Goal: Transaction & Acquisition: Book appointment/travel/reservation

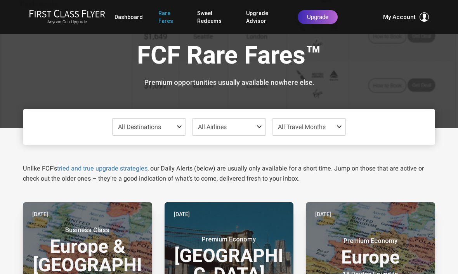
click at [126, 10] on link "Dashboard" at bounding box center [128, 17] width 28 height 14
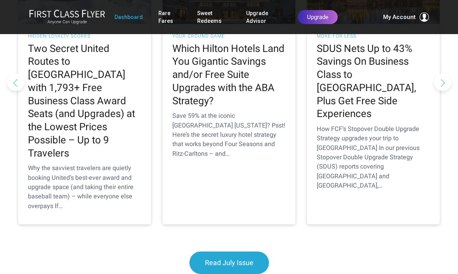
scroll to position [781, 0]
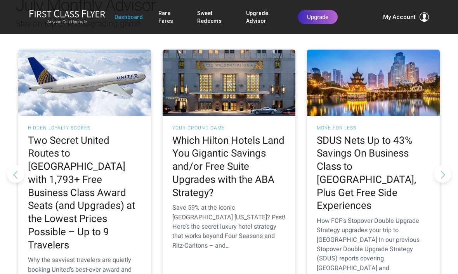
click at [90, 134] on h2 "Two Secret United Routes to [GEOGRAPHIC_DATA] with 1,793+ Free Business Class A…" at bounding box center [84, 193] width 113 height 118
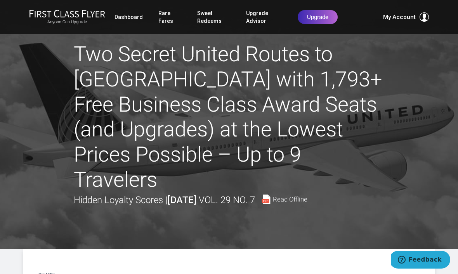
click at [163, 17] on link "Rare Fares" at bounding box center [169, 17] width 23 height 22
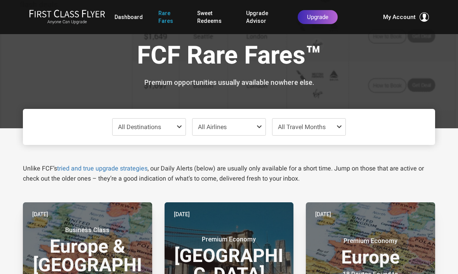
click at [182, 126] on span at bounding box center [180, 127] width 9 height 6
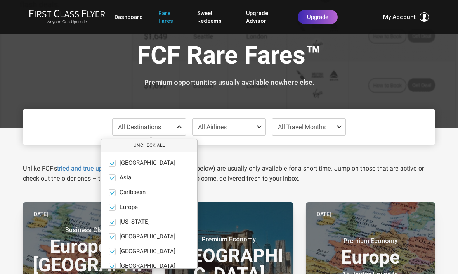
click at [147, 205] on button "only" at bounding box center [145, 207] width 11 height 7
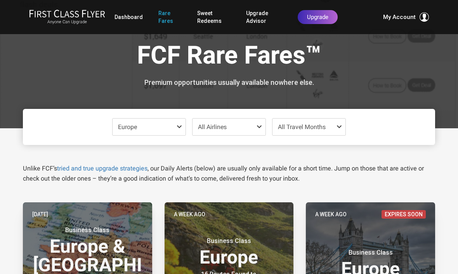
click at [333, 129] on span "All Travel Months" at bounding box center [308, 127] width 73 height 17
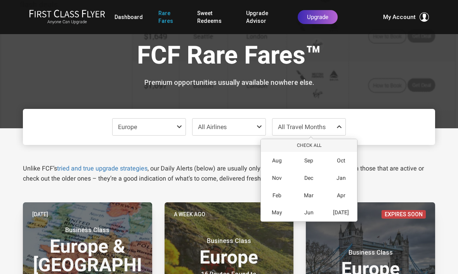
click at [282, 175] on div "Nov" at bounding box center [277, 178] width 32 height 17
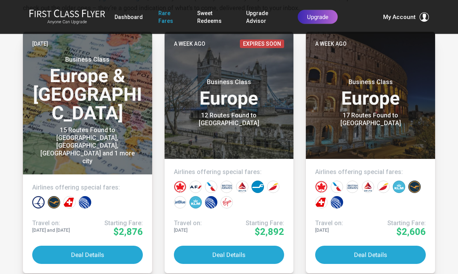
scroll to position [171, 0]
click at [390, 253] on button "Deal Details" at bounding box center [370, 255] width 111 height 18
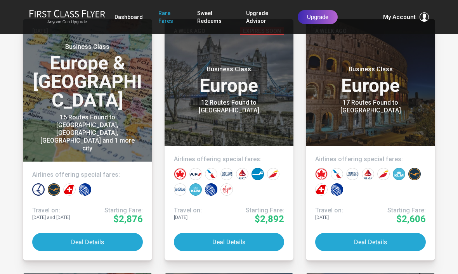
click at [135, 12] on link "Dashboard" at bounding box center [128, 17] width 28 height 14
click at [396, 114] on header "A week ago Business Class Europe 17 Routes Found to Rome" at bounding box center [370, 82] width 129 height 127
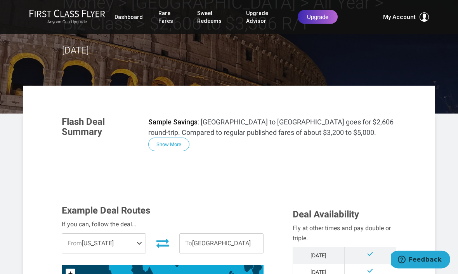
scroll to position [50, 0]
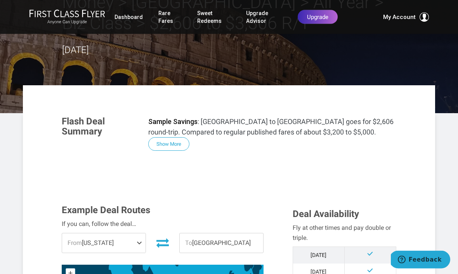
click at [180, 141] on button "Show More" at bounding box center [168, 145] width 41 height 14
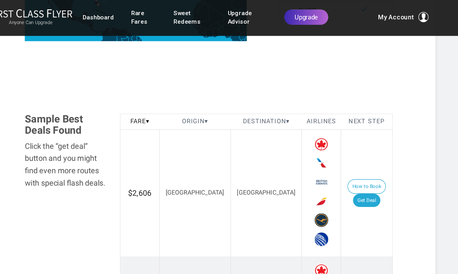
scroll to position [1025, 0]
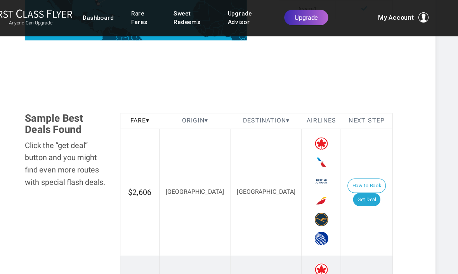
click at [360, 177] on link "Get Deal" at bounding box center [372, 183] width 25 height 12
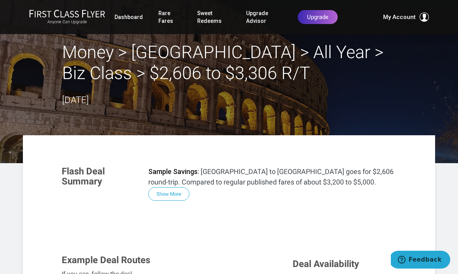
click at [128, 16] on link "Dashboard" at bounding box center [128, 17] width 28 height 14
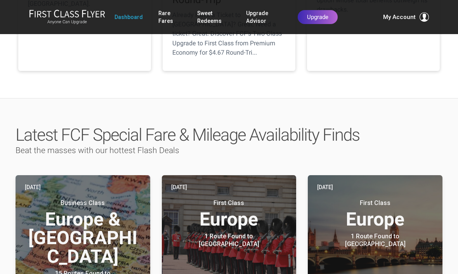
scroll to position [307, 0]
click at [166, 13] on link "Rare Fares" at bounding box center [169, 17] width 23 height 22
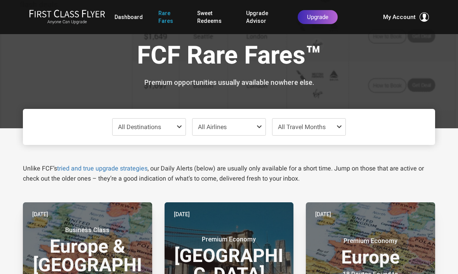
click at [181, 126] on span at bounding box center [180, 127] width 9 height 6
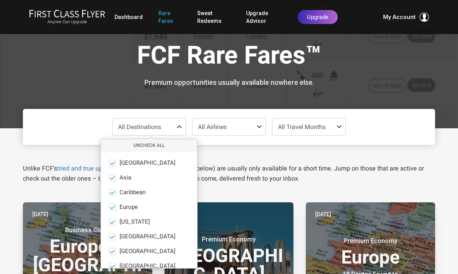
click at [149, 206] on button "only" at bounding box center [145, 207] width 11 height 7
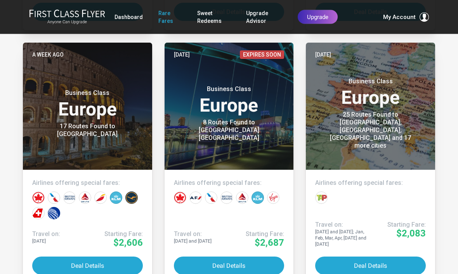
scroll to position [414, 0]
click at [104, 269] on button "Deal Details" at bounding box center [87, 266] width 111 height 18
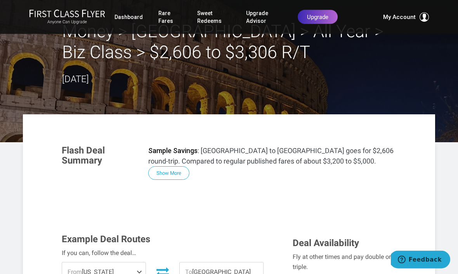
scroll to position [21, 0]
click at [177, 172] on button "Show More" at bounding box center [168, 173] width 41 height 14
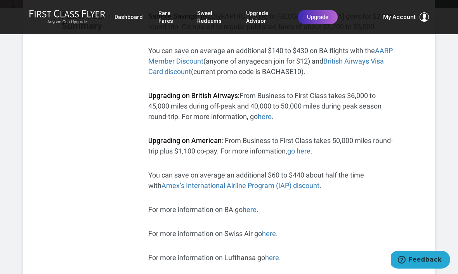
scroll to position [162, 0]
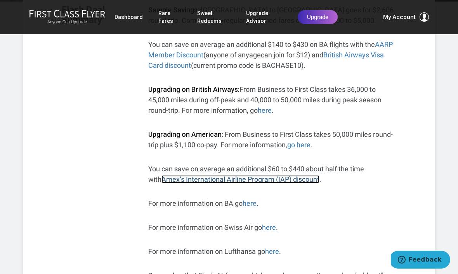
click at [239, 179] on span "Amex’s International Airline Program (IAP) discount" at bounding box center [240, 179] width 158 height 8
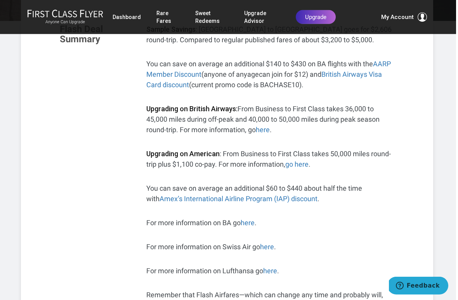
scroll to position [131, 0]
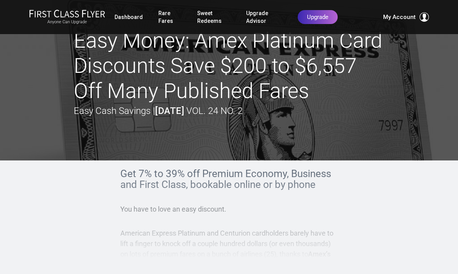
scroll to position [29, 0]
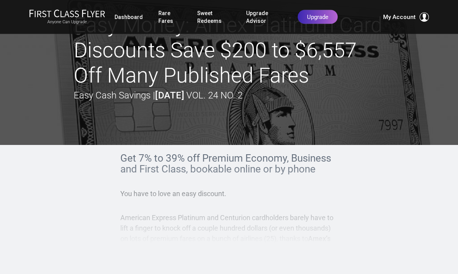
click at [391, 229] on div "Get 7% to 39% off Premium Economy, Business and First Class, bookable online or…" at bounding box center [229, 204] width 412 height 102
click at [393, 225] on div "Get 7% to 39% off Premium Economy, Business and First Class, bookable online or…" at bounding box center [229, 204] width 412 height 102
click at [397, 224] on div "Get 7% to 39% off Premium Economy, Business and First Class, bookable online or…" at bounding box center [229, 204] width 412 height 102
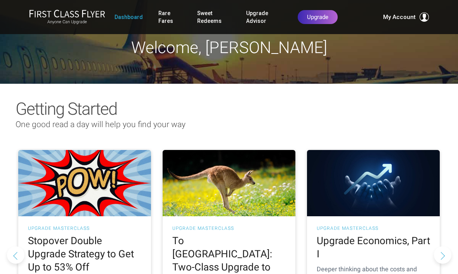
click at [169, 20] on link "Rare Fares" at bounding box center [169, 17] width 23 height 22
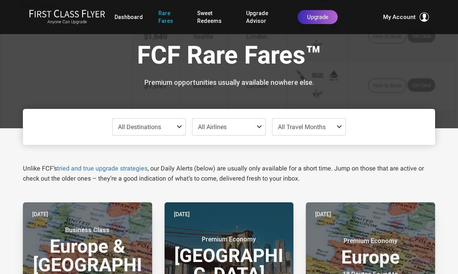
click at [179, 126] on span at bounding box center [180, 127] width 9 height 6
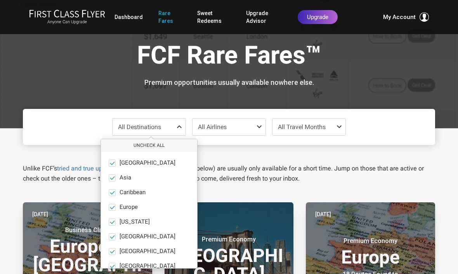
click at [153, 206] on label "Europe only" at bounding box center [149, 207] width 96 height 7
click at [0, 0] on input "Europe only" at bounding box center [0, 0] width 0 height 0
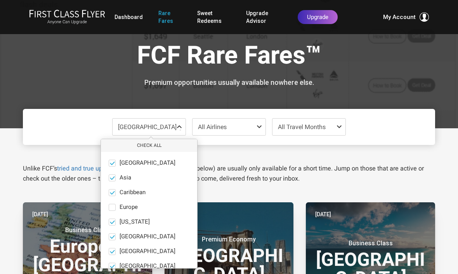
click at [144, 206] on button "only" at bounding box center [145, 207] width 11 height 7
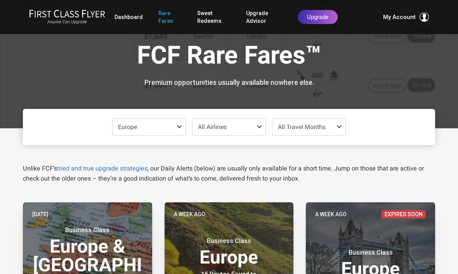
click at [370, 213] on div "A week ago Expires Soon" at bounding box center [370, 214] width 111 height 9
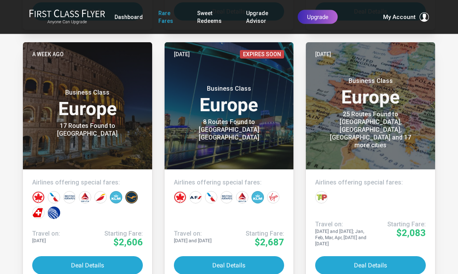
scroll to position [415, 0]
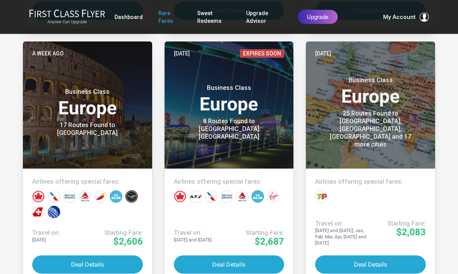
click at [111, 260] on button "Deal Details" at bounding box center [87, 265] width 111 height 18
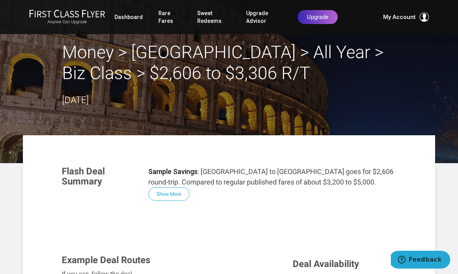
click at [173, 195] on button "Show More" at bounding box center [168, 194] width 41 height 14
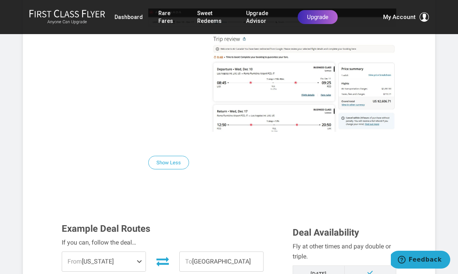
scroll to position [703, 0]
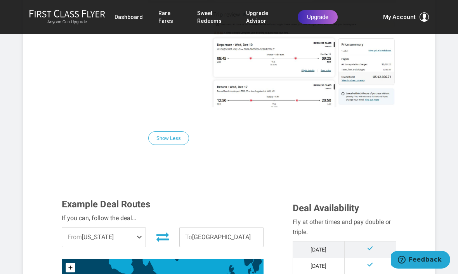
click at [141, 236] on span at bounding box center [140, 237] width 9 height 19
click at [127, 262] on label "[GEOGRAPHIC_DATA]" at bounding box center [103, 260] width 85 height 19
click at [0, 0] on input "[GEOGRAPHIC_DATA]" at bounding box center [0, 0] width 0 height 0
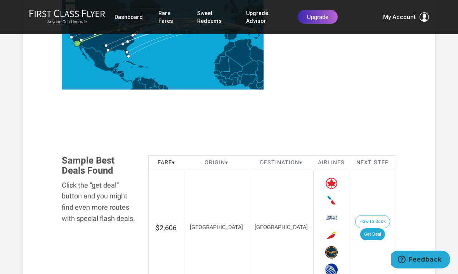
scroll to position [975, 0]
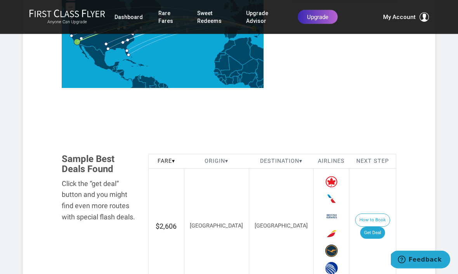
click at [381, 227] on link "Get Deal" at bounding box center [372, 233] width 25 height 12
